Goal: Information Seeking & Learning: Learn about a topic

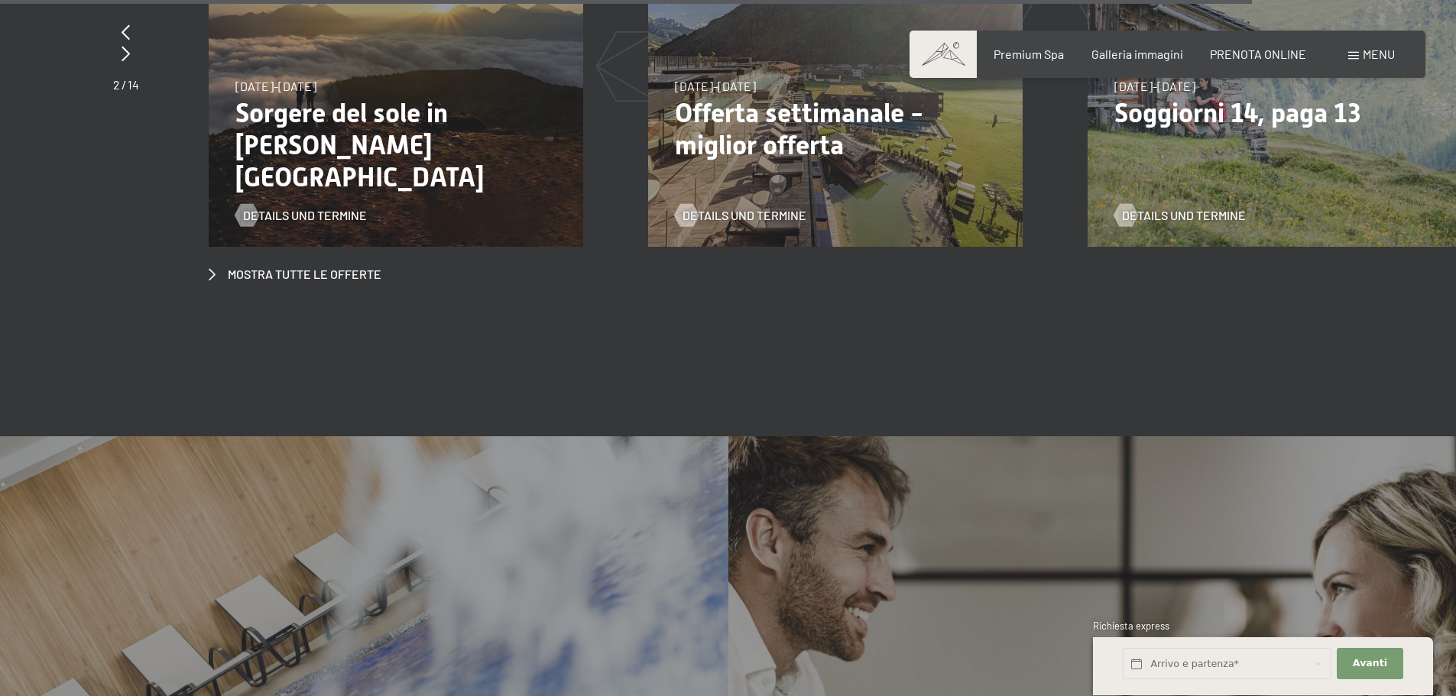
scroll to position [6625, 0]
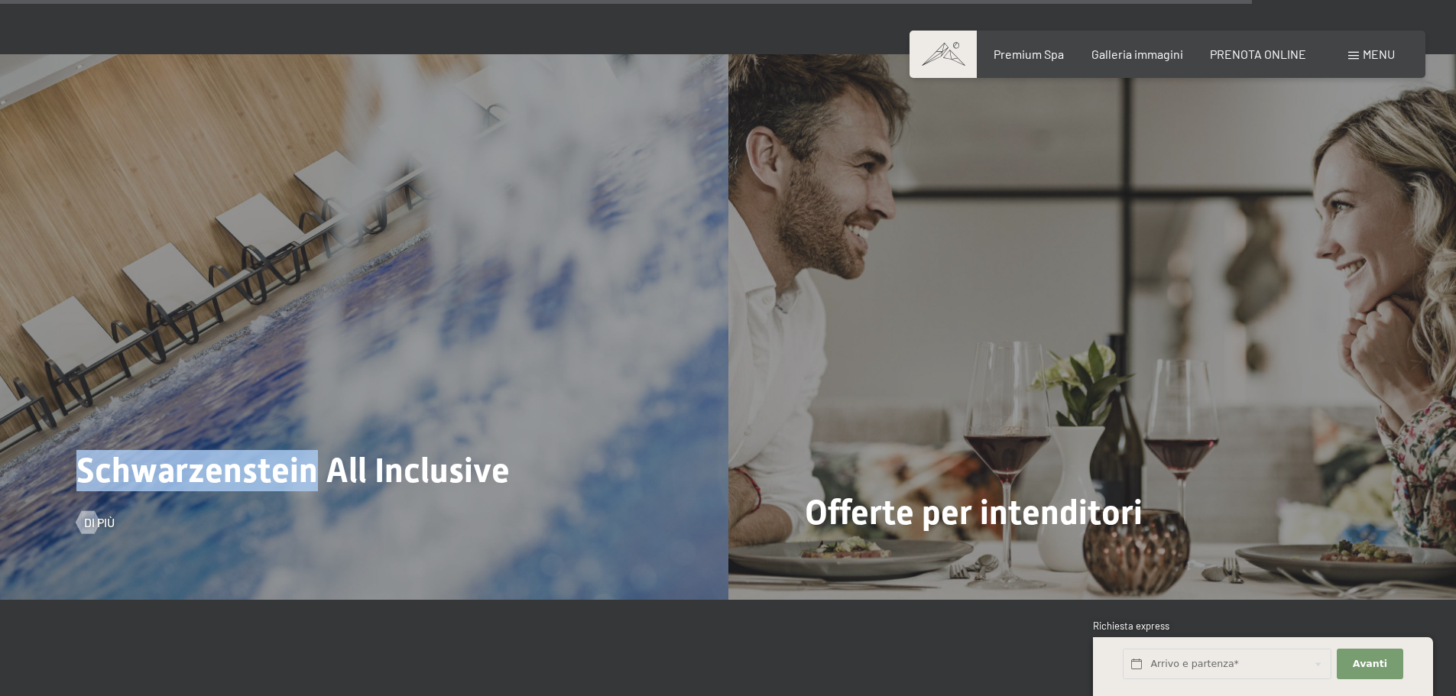
drag, startPoint x: 83, startPoint y: 410, endPoint x: 309, endPoint y: 417, distance: 226.4
click at [309, 450] on span "Schwarzenstein All Inclusive" at bounding box center [292, 470] width 433 height 41
copy span "Schwarzenstein"
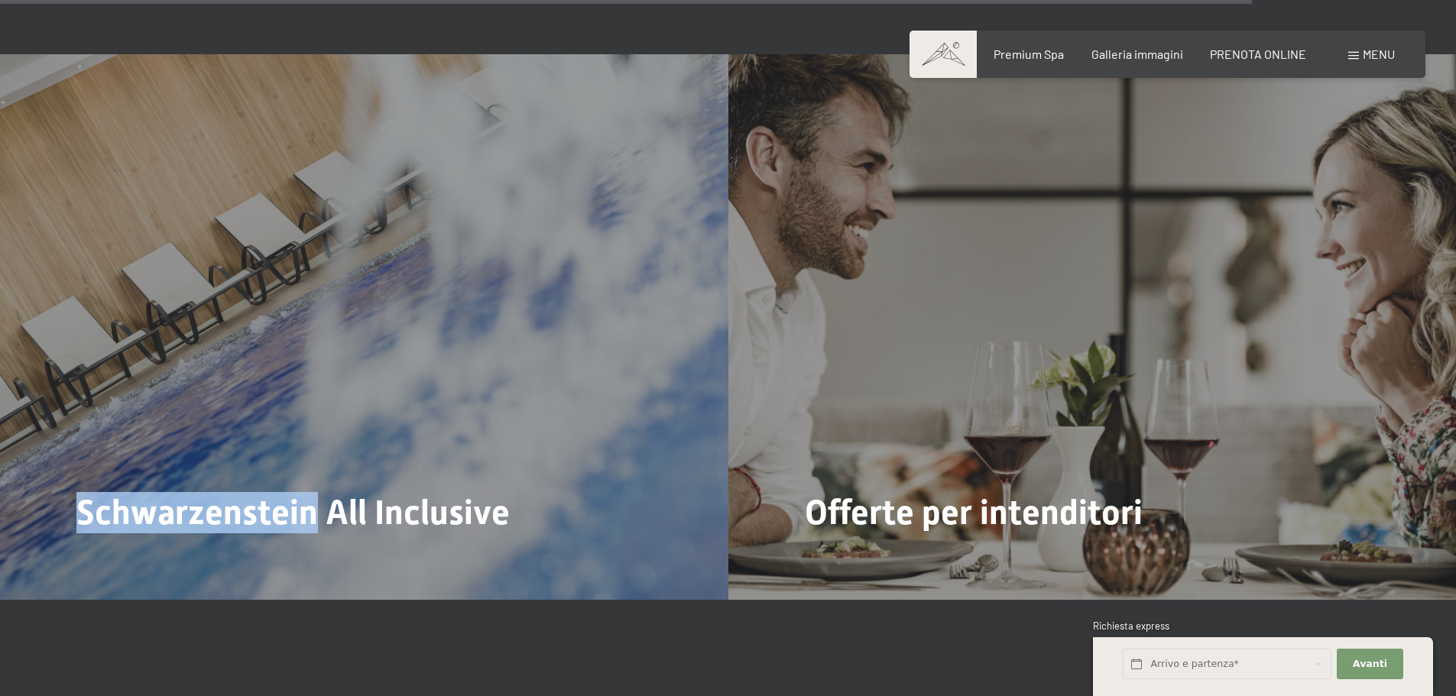
scroll to position [7389, 0]
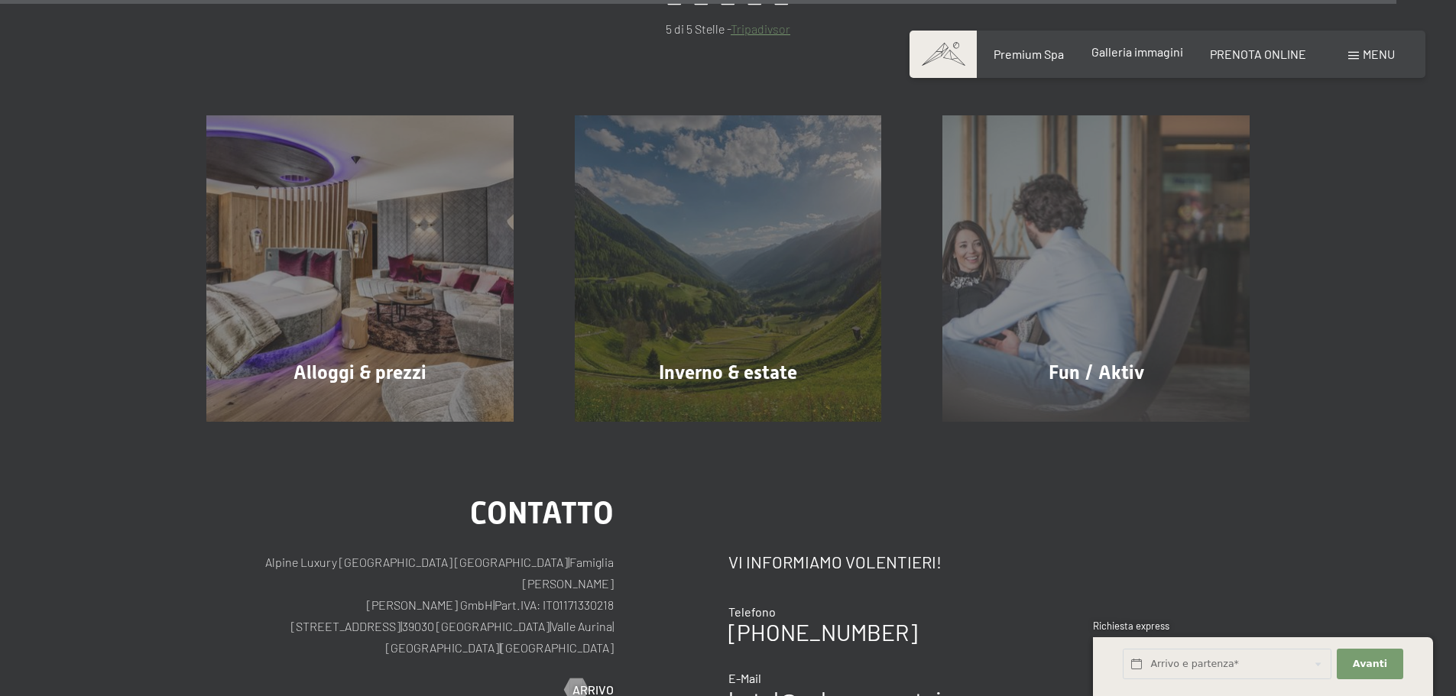
click at [1174, 56] on span "Galleria immagini" at bounding box center [1138, 51] width 92 height 15
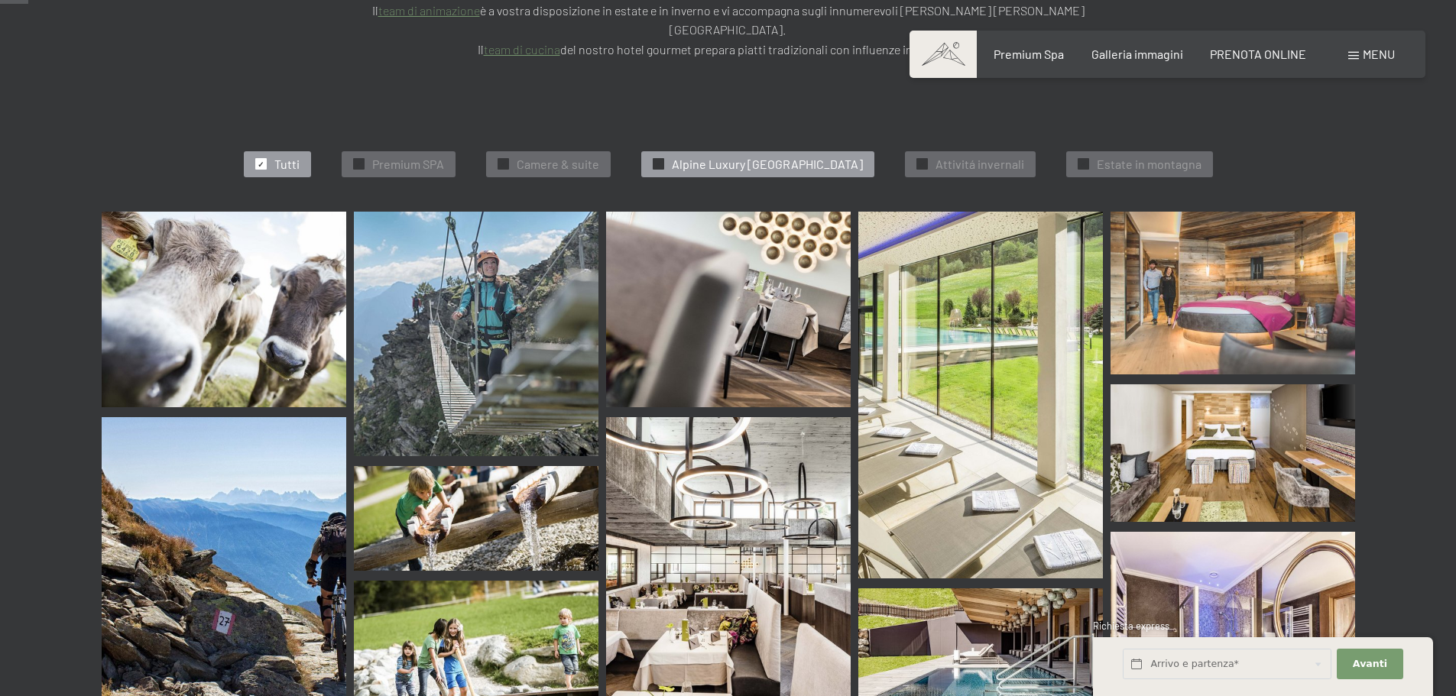
scroll to position [382, 0]
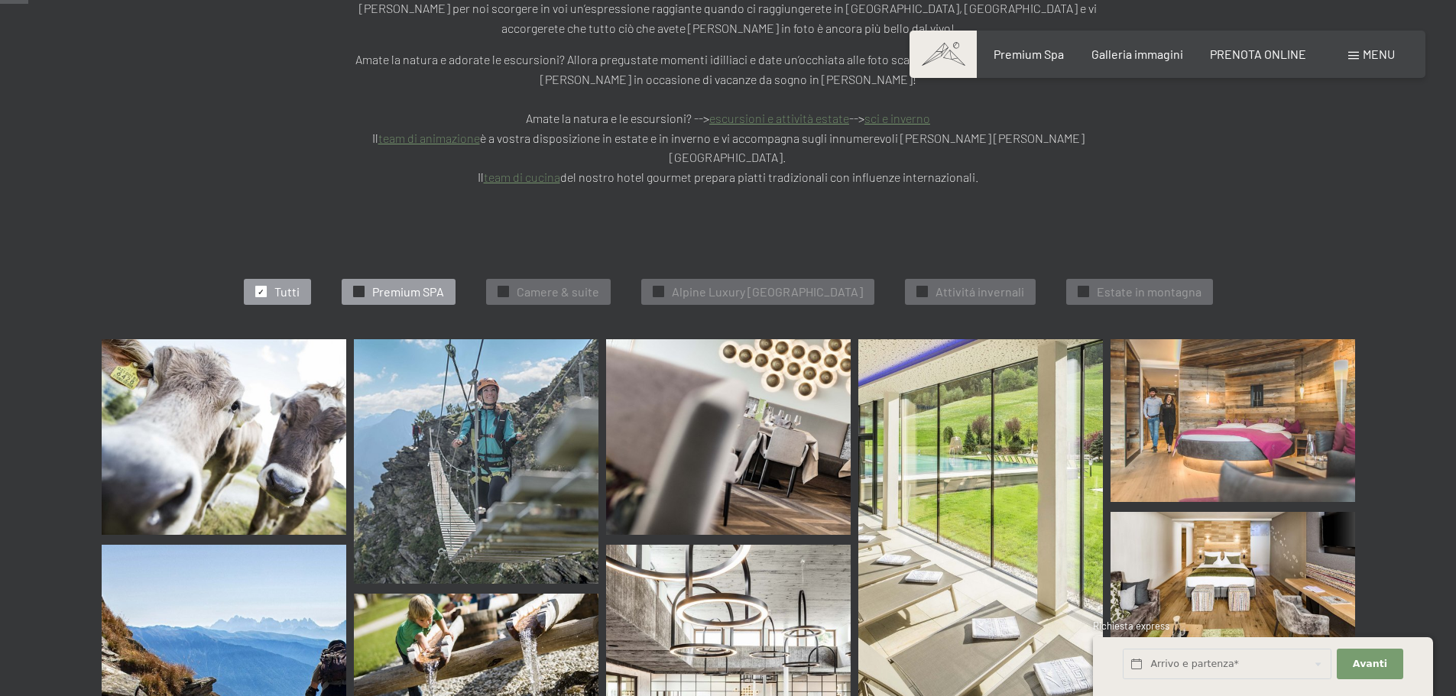
click at [377, 284] on span "Premium SPA" at bounding box center [408, 292] width 72 height 17
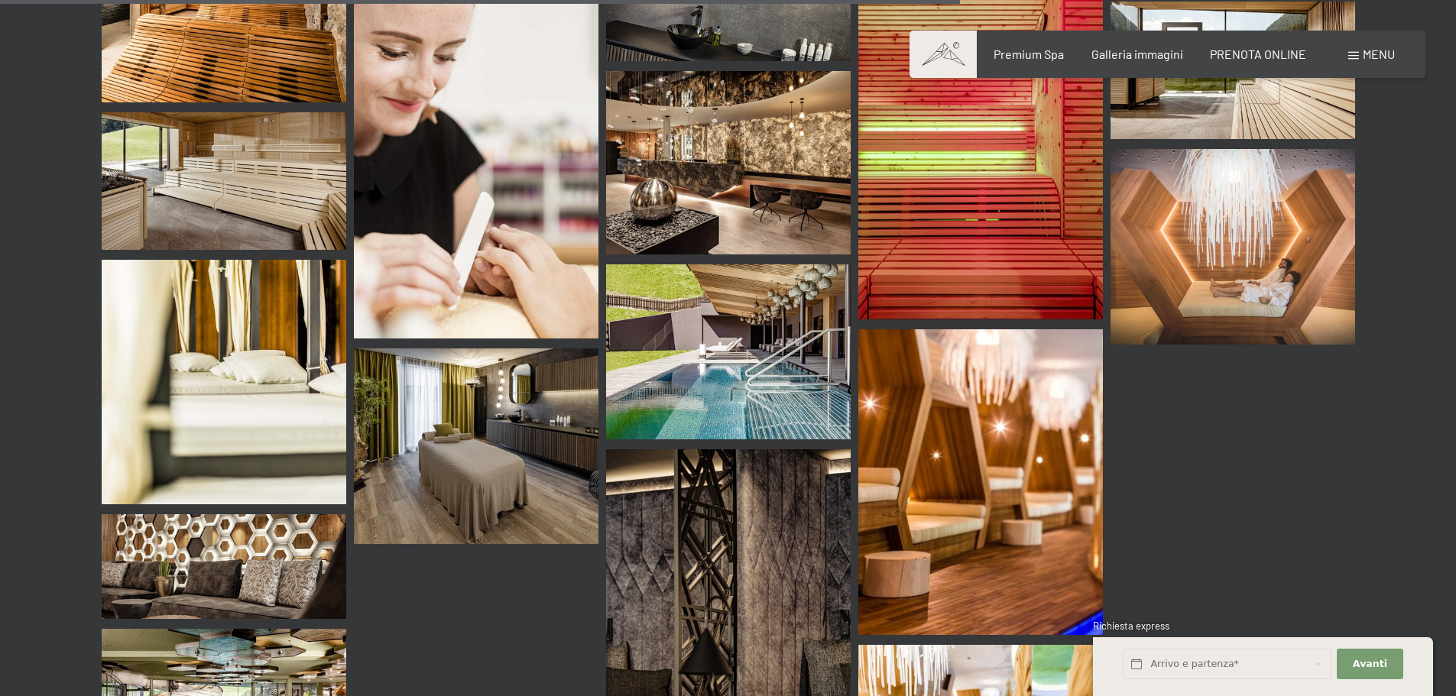
scroll to position [2247, 0]
